Goal: Check status: Check status

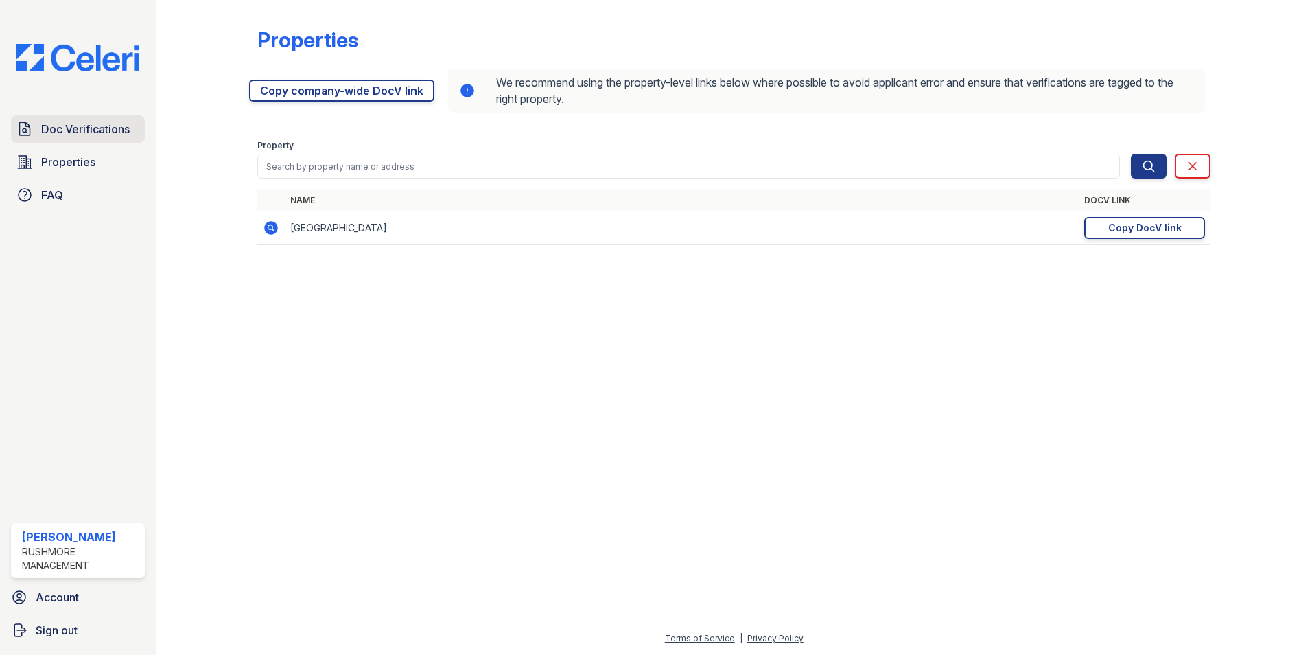
click at [80, 125] on span "Doc Verifications" at bounding box center [85, 129] width 89 height 16
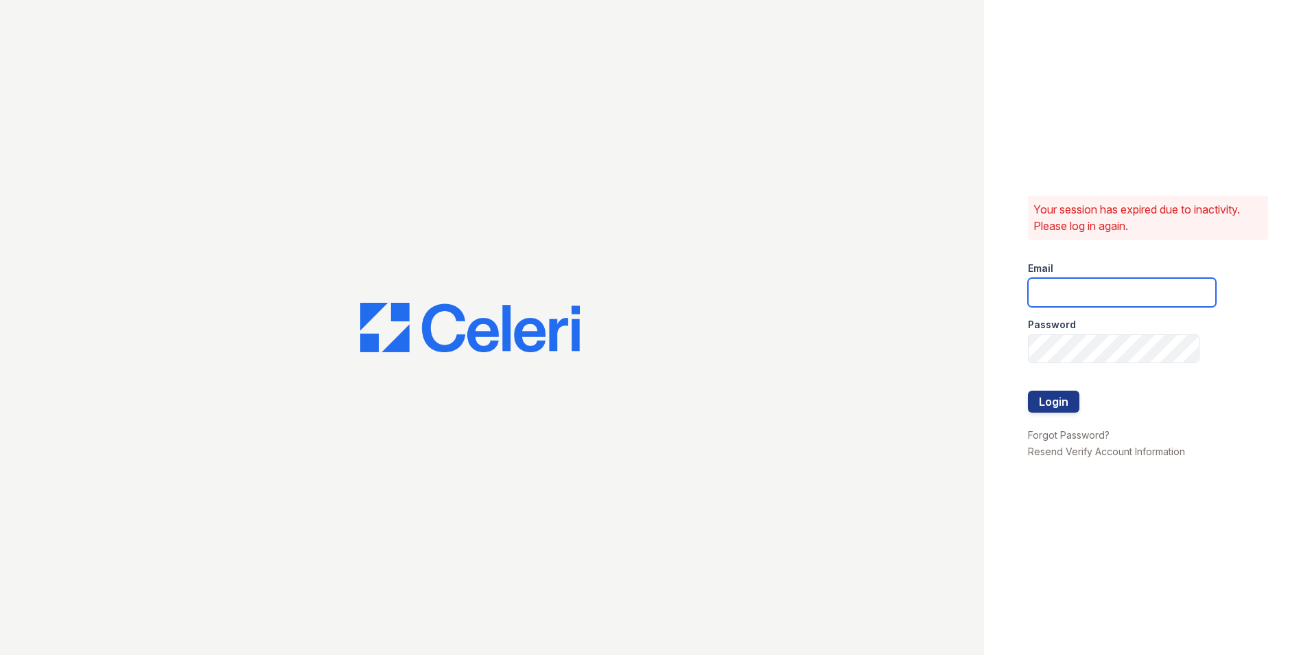
type input "[EMAIL_ADDRESS][DOMAIN_NAME]"
click at [1066, 401] on button "Login" at bounding box center [1053, 401] width 51 height 22
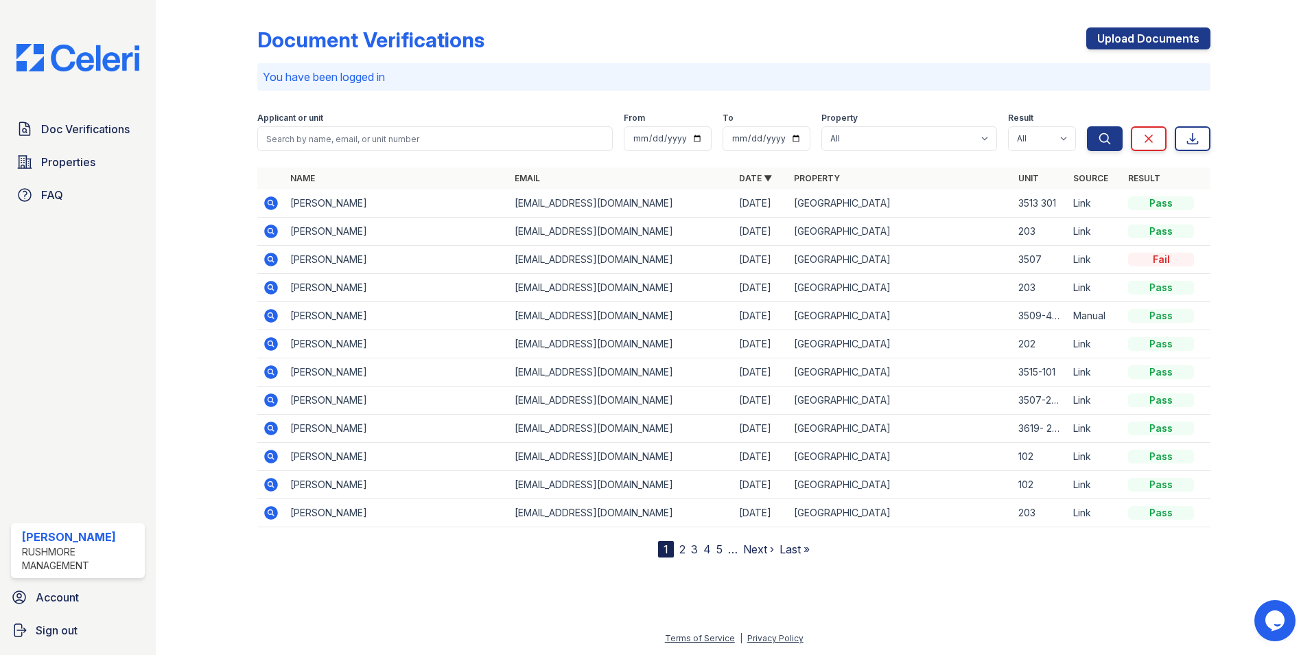
click at [274, 198] on icon at bounding box center [271, 203] width 14 height 14
